Goal: Check status: Check status

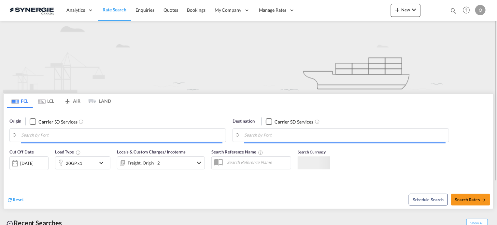
click at [452, 8] on md-icon "icon-magnify" at bounding box center [452, 10] width 7 height 7
type input "Saskatoon, SK, CASAK"
type input "Navegantes, BRNVT"
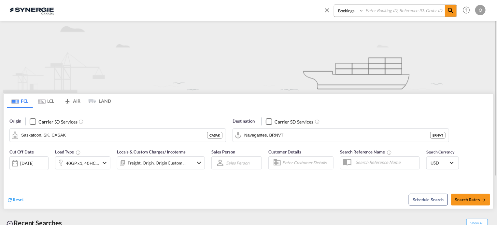
paste input "syc002994"
type input "syc002994"
click at [447, 10] on md-icon "icon-magnify" at bounding box center [451, 11] width 8 height 8
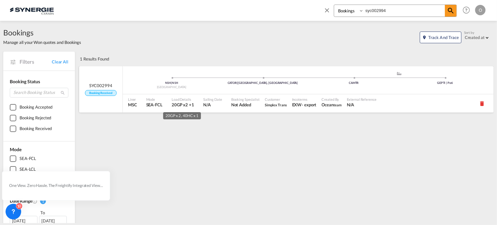
click at [184, 104] on span "20GP x2 +1" at bounding box center [183, 105] width 22 height 6
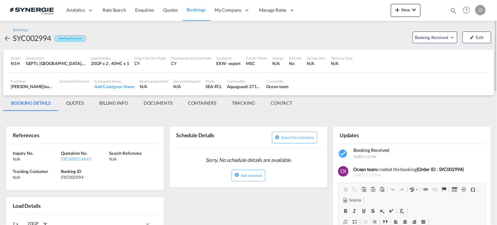
scroll to position [33, 0]
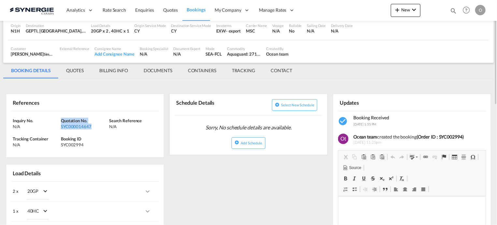
drag, startPoint x: 93, startPoint y: 126, endPoint x: 62, endPoint y: 127, distance: 30.3
click at [60, 128] on div "Inquiry No. N/A Quotation No. SYC000014647 Search Reference N/A Tracking Contai…" at bounding box center [85, 134] width 158 height 47
copy div "Quotation No. SYC000014647"
